Goal: Task Accomplishment & Management: Complete application form

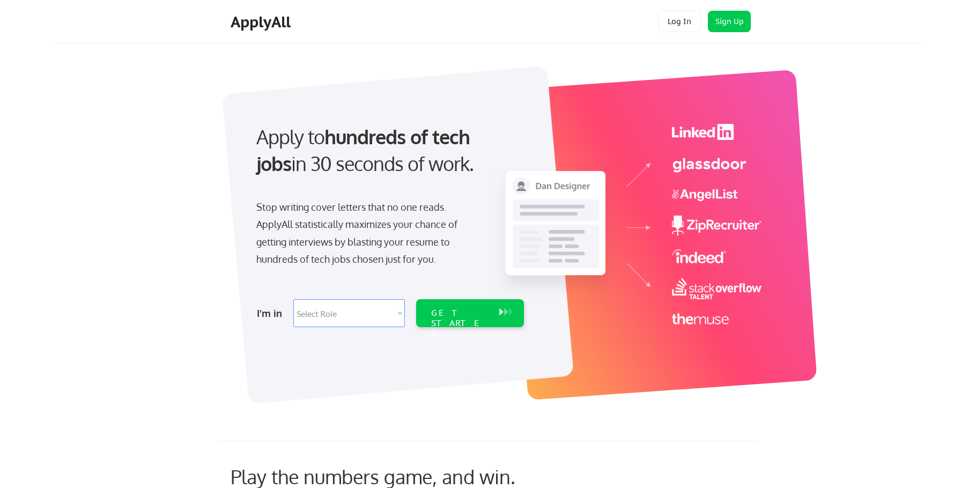
click at [380, 314] on select "Select Role Software Engineering Product Management Customer Success Sales UI/U…" at bounding box center [349, 313] width 112 height 28
click at [457, 356] on div at bounding box center [398, 235] width 352 height 338
click at [349, 323] on select "Select Role Software Engineering Product Management Customer Success Sales UI/U…" at bounding box center [349, 313] width 112 height 28
select select ""it_security""
click at [293, 299] on select "Select Role Software Engineering Product Management Customer Success Sales UI/U…" at bounding box center [349, 313] width 112 height 28
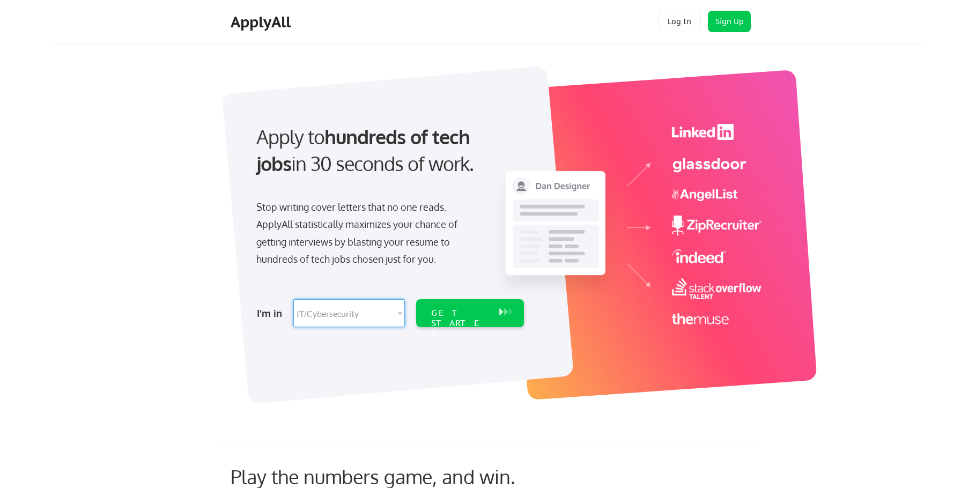
select select ""it_security""
click at [441, 313] on div "GET STARTED" at bounding box center [459, 323] width 57 height 31
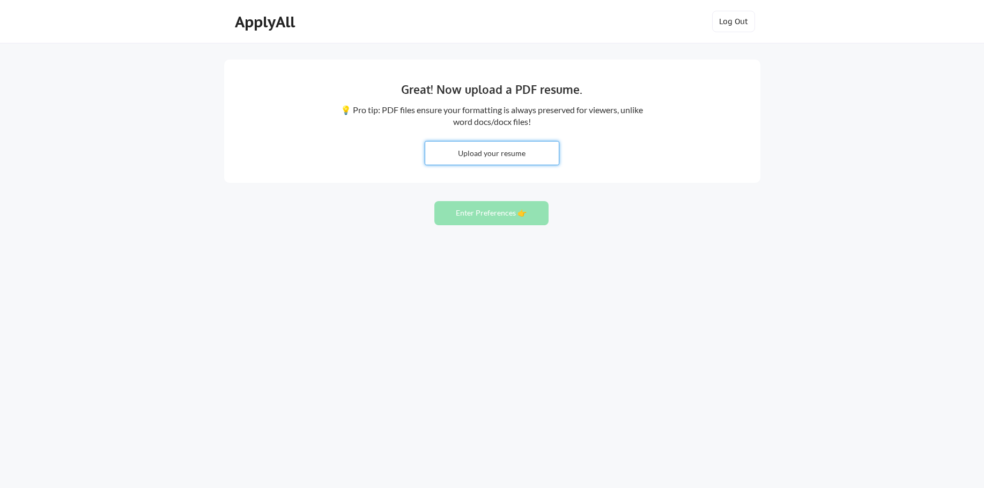
click at [537, 159] on input "file" at bounding box center [492, 153] width 134 height 23
type input "C:\fakepath\POSSAS MARIO SYS.pdf"
click at [511, 213] on button "Enter Preferences 👉" at bounding box center [491, 213] width 114 height 24
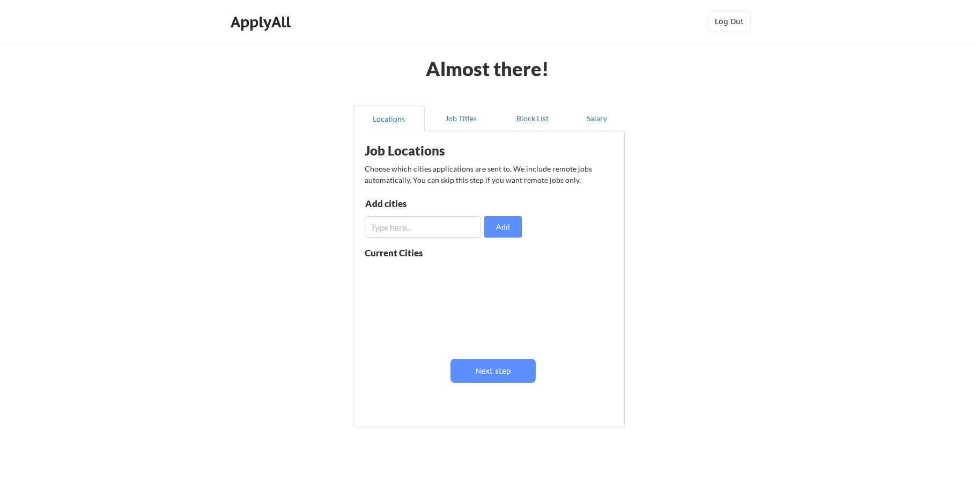
click at [459, 224] on input "input" at bounding box center [423, 226] width 116 height 21
type input "[GEOGRAPHIC_DATA]"
click at [490, 226] on button "Add" at bounding box center [503, 226] width 38 height 21
click at [430, 231] on input "input" at bounding box center [423, 226] width 116 height 21
type input "[GEOGRAPHIC_DATA]"
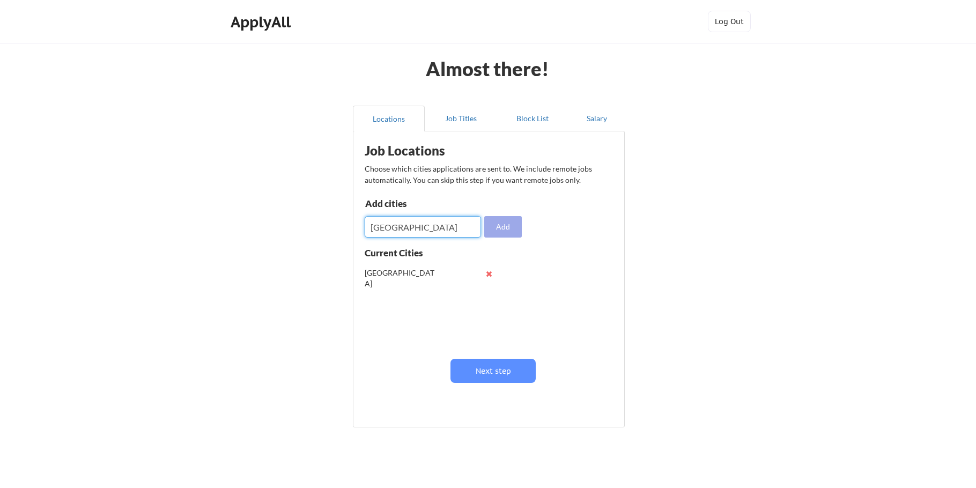
click at [516, 227] on button "Add" at bounding box center [503, 226] width 38 height 21
click at [420, 230] on input "input" at bounding box center [423, 226] width 116 height 21
type input "davie"
click at [497, 229] on button "Add" at bounding box center [503, 226] width 38 height 21
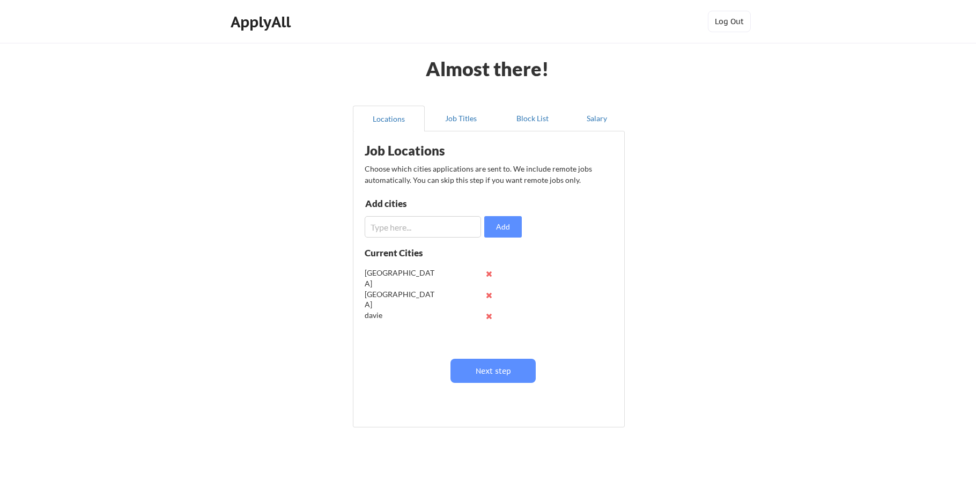
click at [430, 227] on input "input" at bounding box center [423, 226] width 116 height 21
type input "pompano"
click at [486, 224] on button "Add" at bounding box center [503, 226] width 38 height 21
click at [505, 374] on button "Next step" at bounding box center [493, 371] width 85 height 24
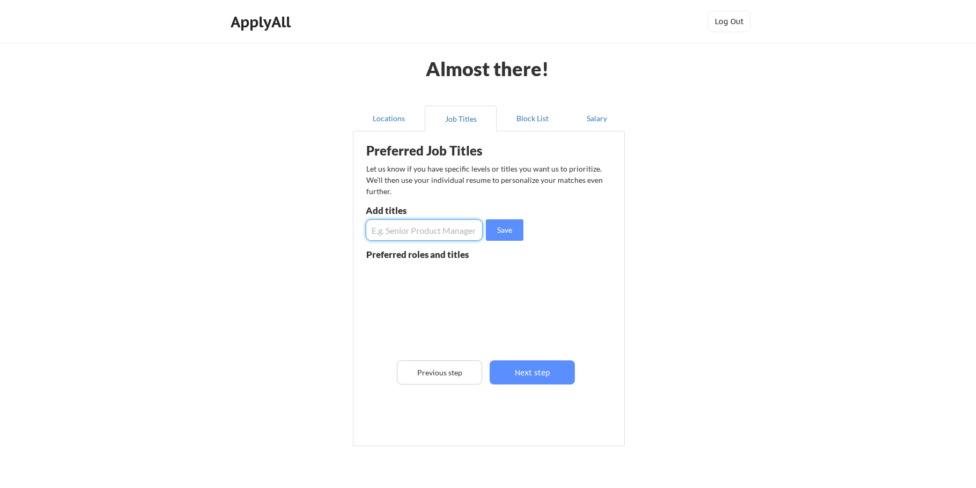
click at [418, 236] on input "input" at bounding box center [424, 229] width 117 height 21
type input "application support"
click at [496, 228] on button "Save" at bounding box center [505, 229] width 38 height 21
click at [444, 239] on input "input" at bounding box center [424, 229] width 117 height 21
type input "system support"
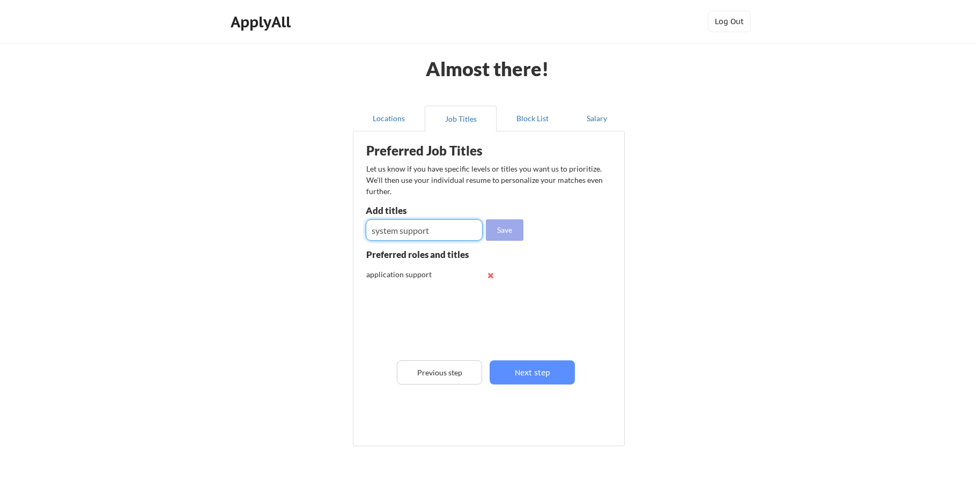
click at [492, 228] on button "Save" at bounding box center [505, 229] width 38 height 21
click at [419, 236] on input "input" at bounding box center [424, 229] width 117 height 21
type input "S"
type input "system engineer"
click at [510, 227] on button "Save" at bounding box center [505, 229] width 38 height 21
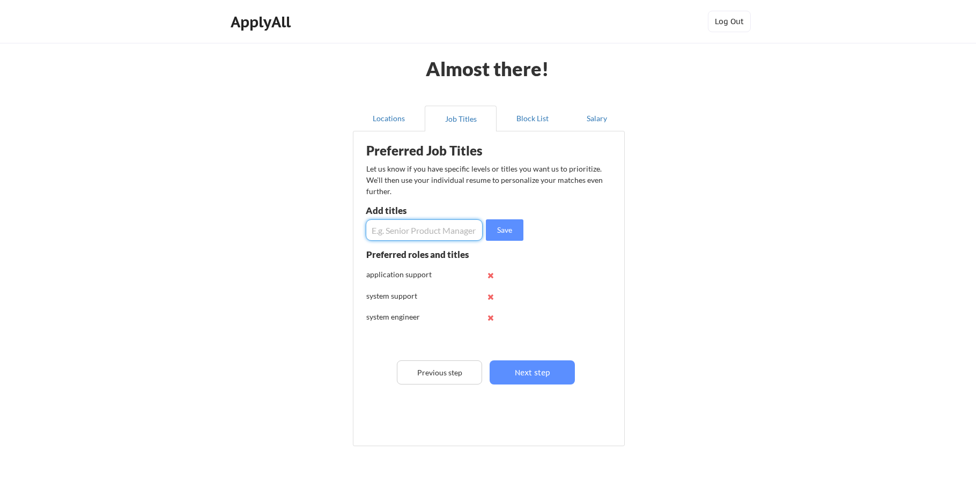
click at [442, 227] on input "input" at bounding box center [424, 229] width 117 height 21
type input "a"
type input "application engineer"
click at [499, 226] on button "Save" at bounding box center [505, 229] width 38 height 21
click at [438, 226] on input "input" at bounding box center [424, 229] width 117 height 21
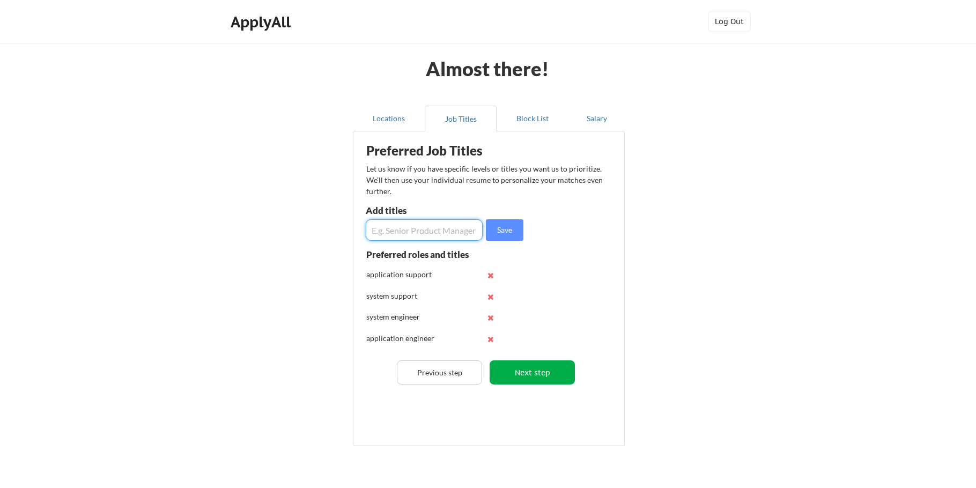
click at [548, 372] on button "Next step" at bounding box center [532, 372] width 85 height 24
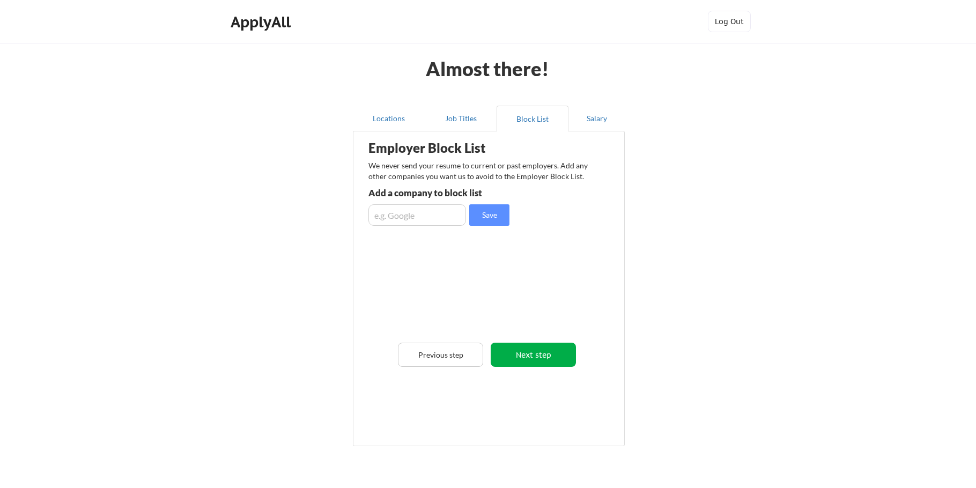
click at [521, 346] on button "Next step" at bounding box center [533, 355] width 85 height 24
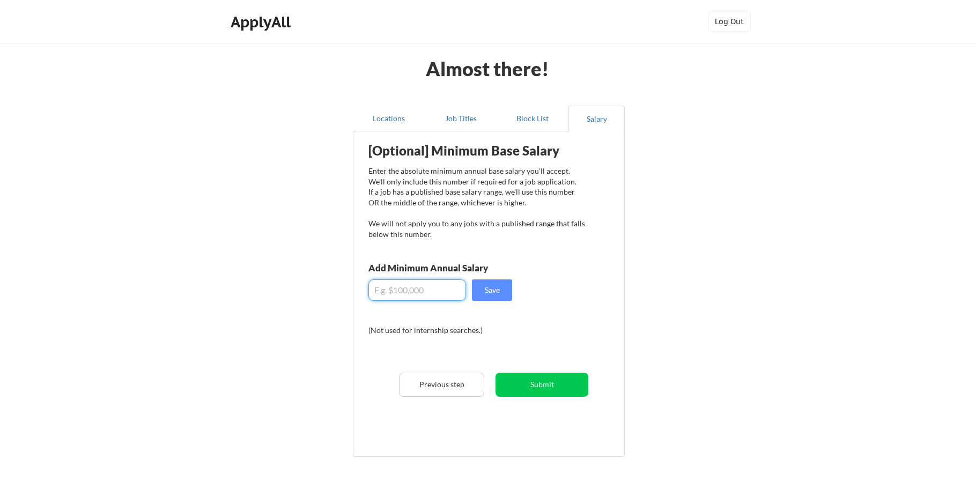
click at [403, 291] on input "input" at bounding box center [417, 289] width 98 height 21
type input "$8"
type input "$80,000"
click at [482, 288] on button "Save" at bounding box center [492, 289] width 40 height 21
click at [523, 383] on button "Submit" at bounding box center [542, 385] width 93 height 24
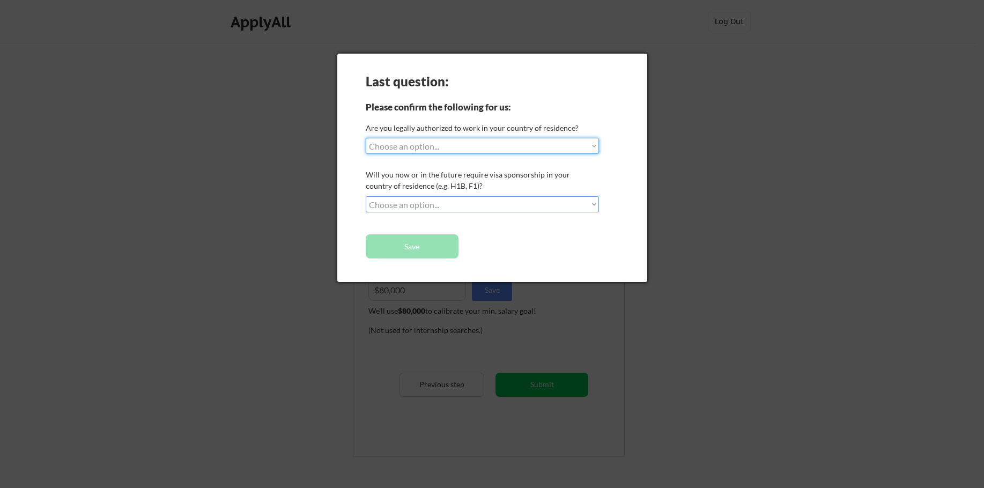
click at [465, 153] on select "Choose an option... Yes, I am a US Citizen Yes, I am a Canadian Citizen Yes, I …" at bounding box center [482, 146] width 233 height 16
select select ""yes__i_am_a_us_citizen""
click at [366, 138] on select "Choose an option... Yes, I am a US Citizen Yes, I am a Canadian Citizen Yes, I …" at bounding box center [482, 146] width 233 height 16
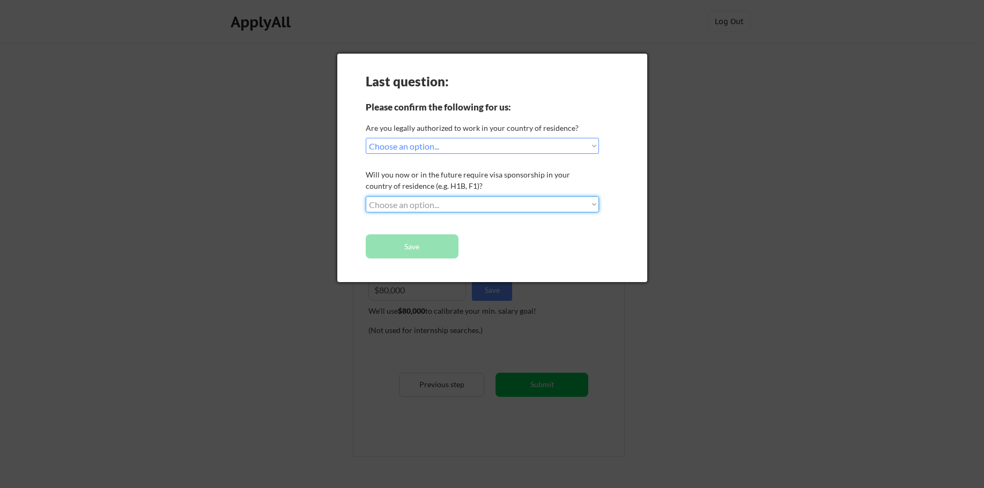
click at [433, 200] on select "Choose an option... No, I will not need sponsorship Yes, I will need sponsorship" at bounding box center [482, 204] width 233 height 16
select select ""no__i_will_not_need_sponsorship""
click at [366, 196] on select "Choose an option... No, I will not need sponsorship Yes, I will need sponsorship" at bounding box center [482, 204] width 233 height 16
click at [442, 241] on button "Save" at bounding box center [412, 246] width 93 height 24
